Goal: Find specific page/section: Find specific page/section

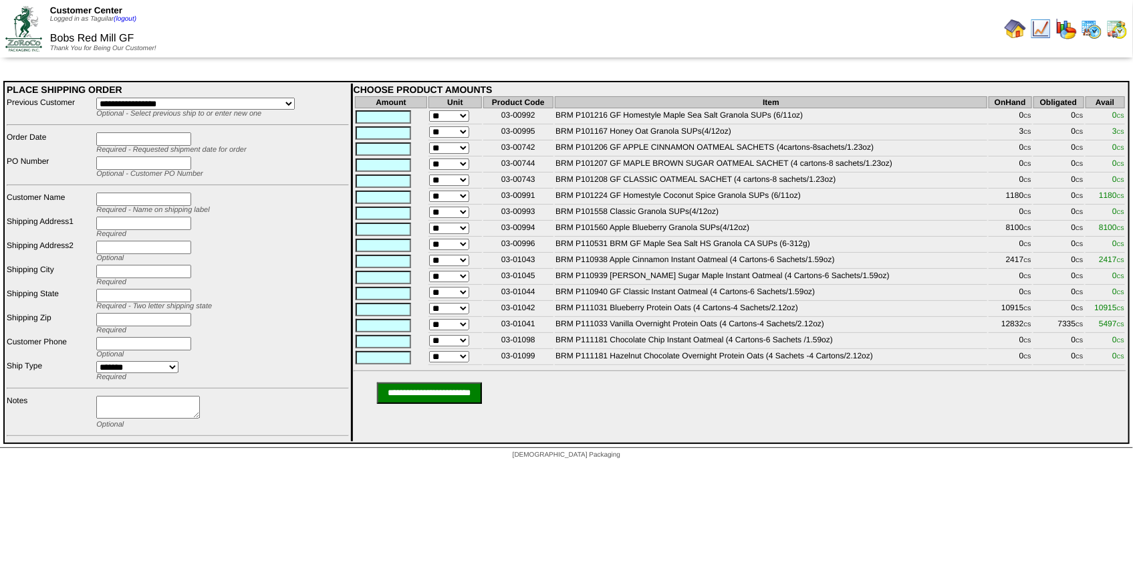
click at [611, 466] on html "Customer Center Logged in as [GEOGRAPHIC_DATA] (logout) Bobs Red Mill GF Thank …" at bounding box center [566, 233] width 1133 height 466
click at [1097, 31] on img at bounding box center [1091, 28] width 21 height 21
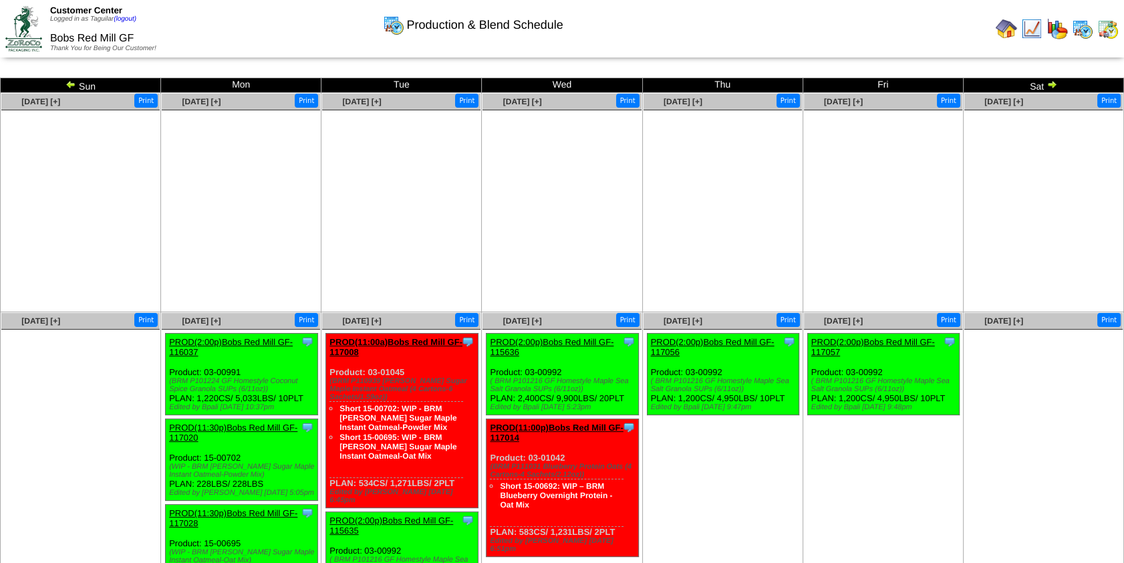
click at [74, 86] on img at bounding box center [70, 84] width 11 height 11
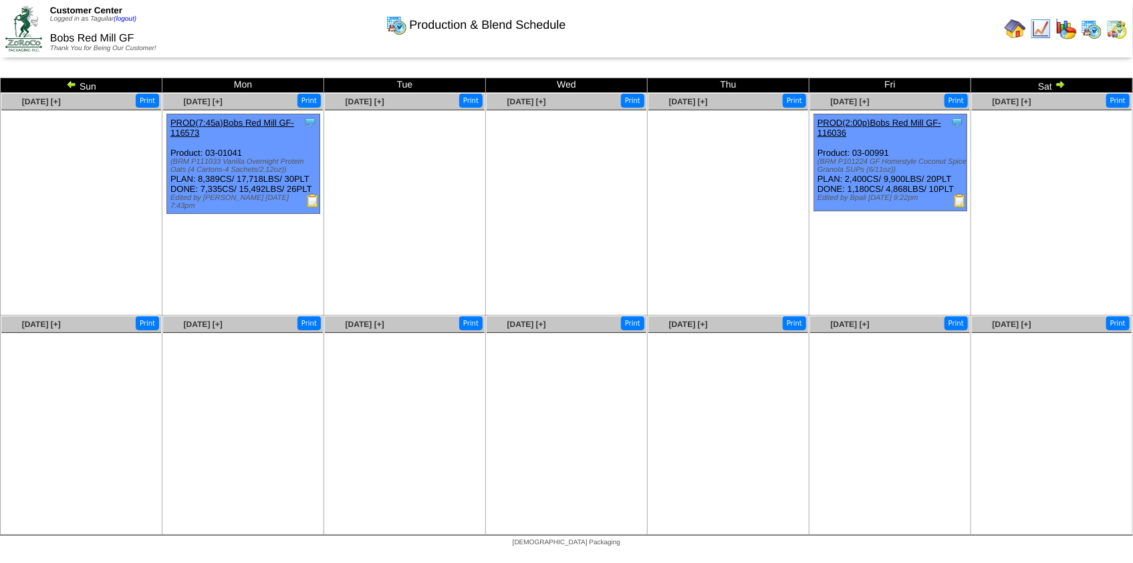
click at [915, 200] on div "Edited by Bpali 9/11 9:22pm" at bounding box center [891, 198] width 149 height 8
click at [956, 200] on img at bounding box center [959, 200] width 13 height 13
